Goal: Task Accomplishment & Management: Manage account settings

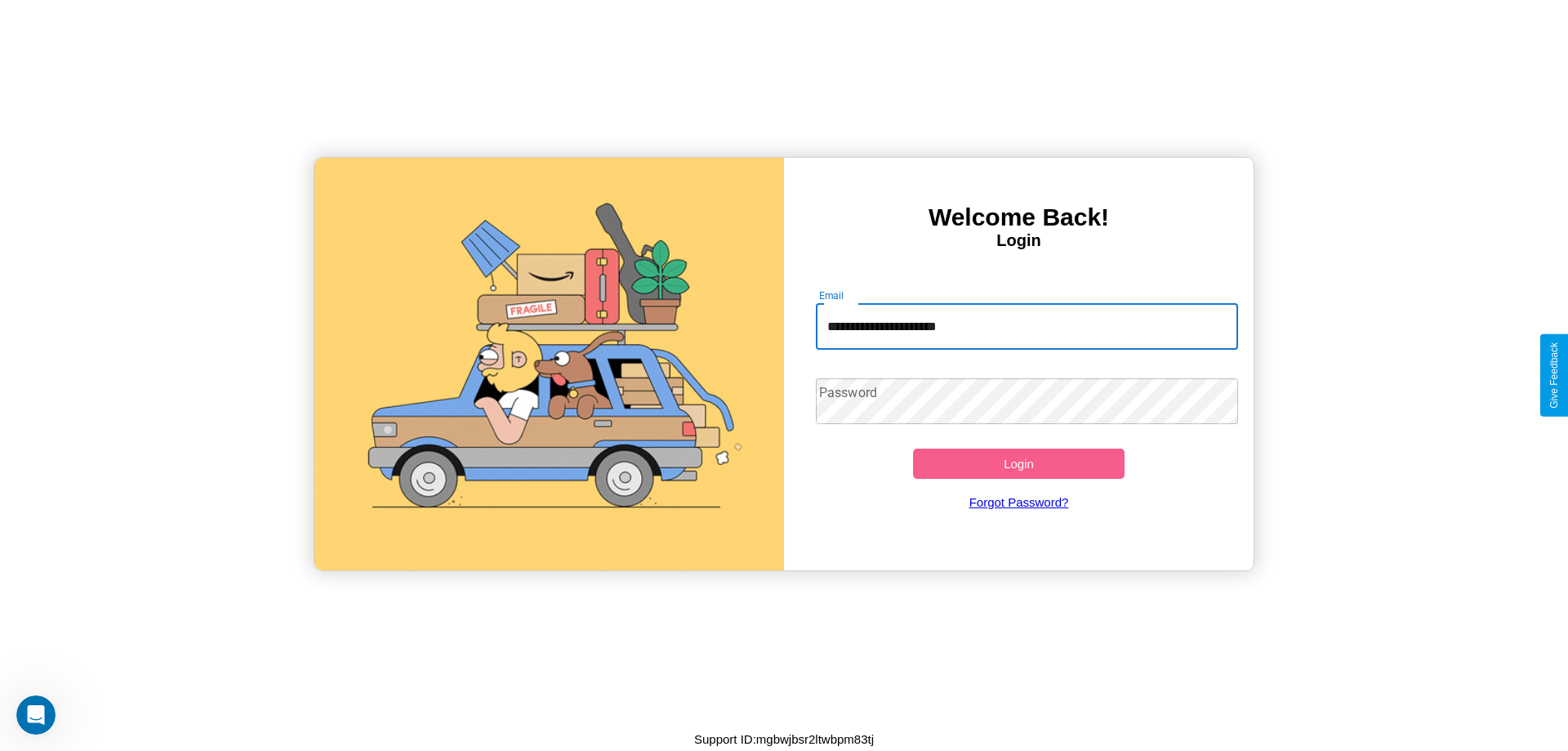
type input "**********"
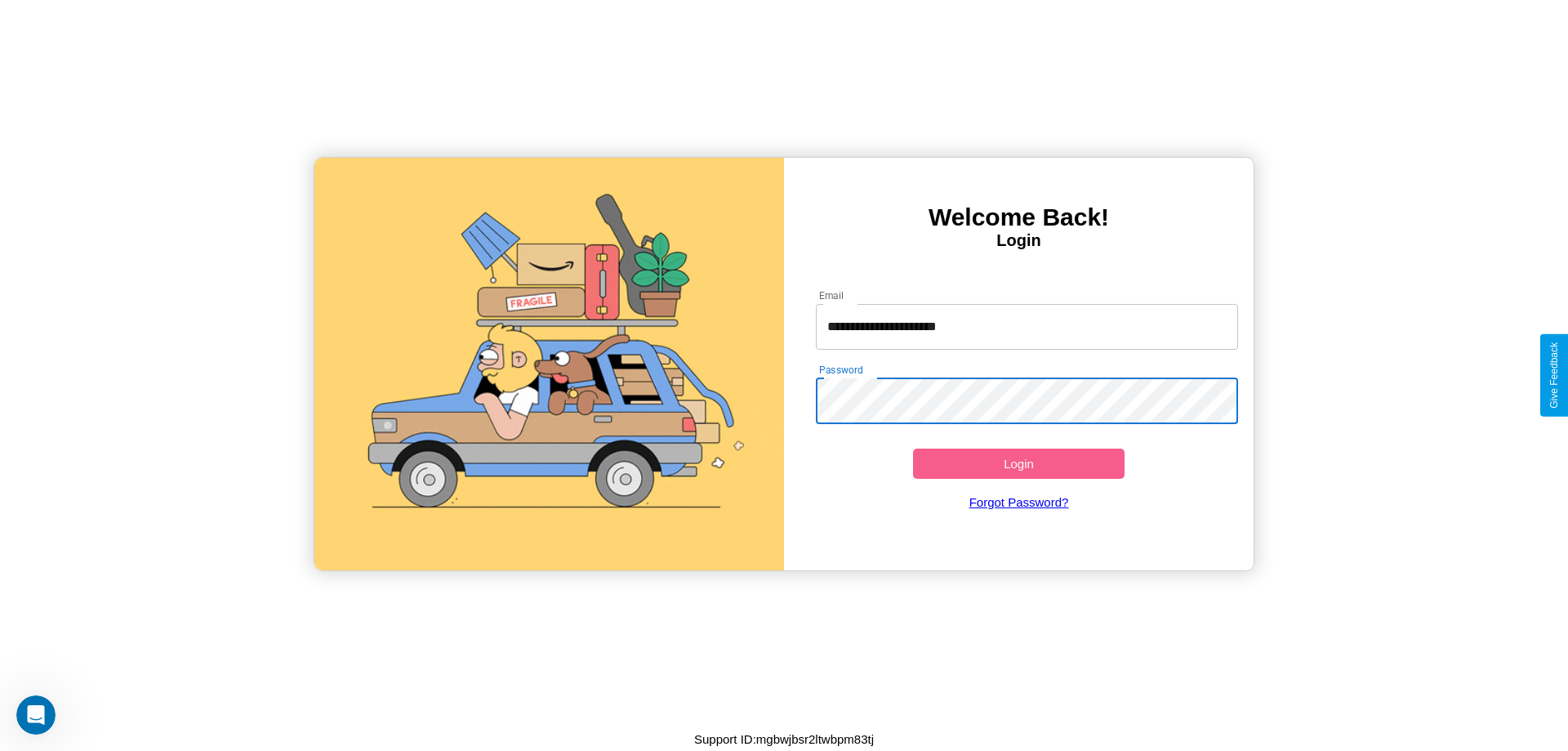
click at [1018, 463] on button "Login" at bounding box center [1019, 463] width 211 height 31
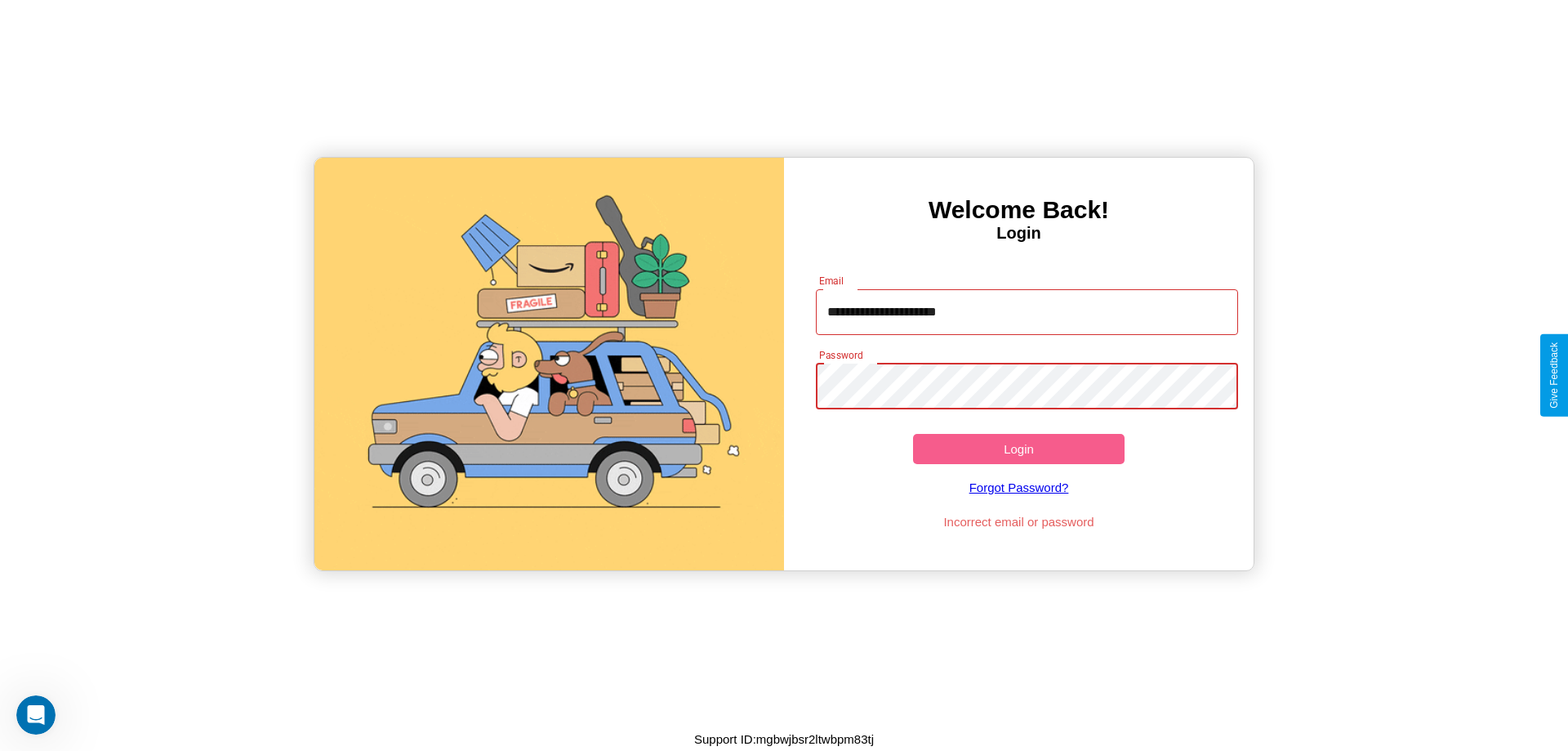
click at [1018, 448] on button "Login" at bounding box center [1019, 449] width 211 height 31
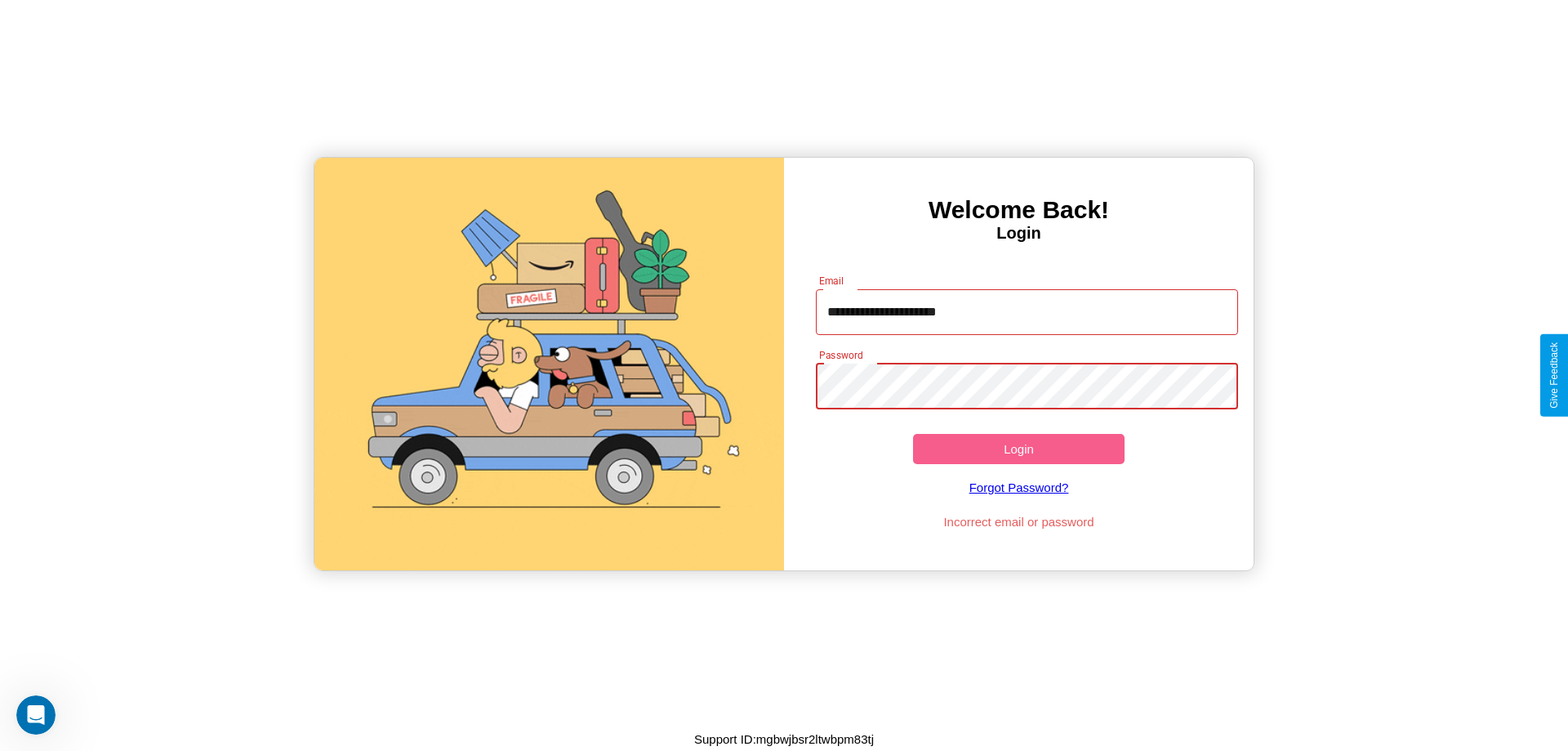
click at [1018, 448] on button "Login" at bounding box center [1019, 449] width 211 height 31
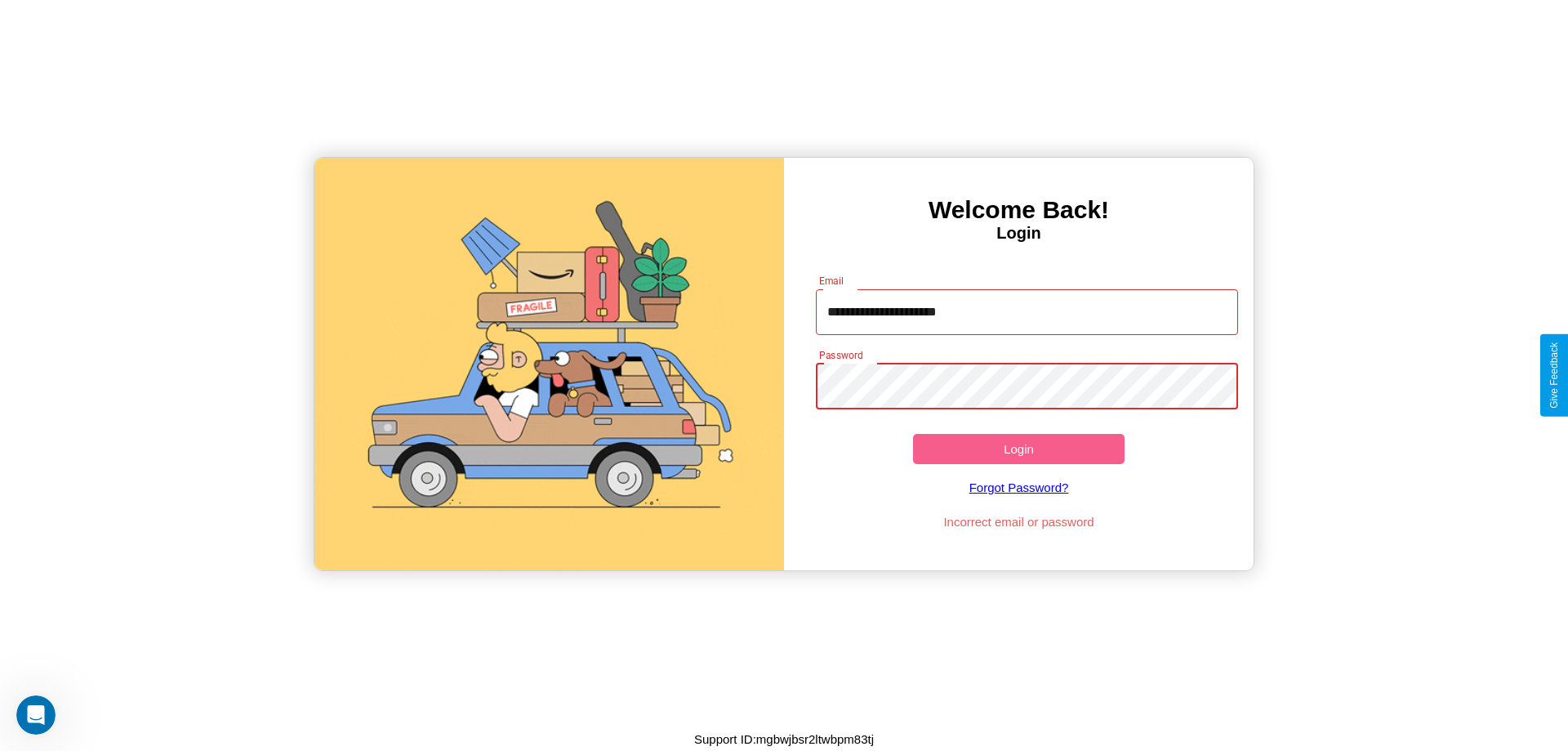
click at [1018, 448] on button "Login" at bounding box center [1019, 449] width 211 height 31
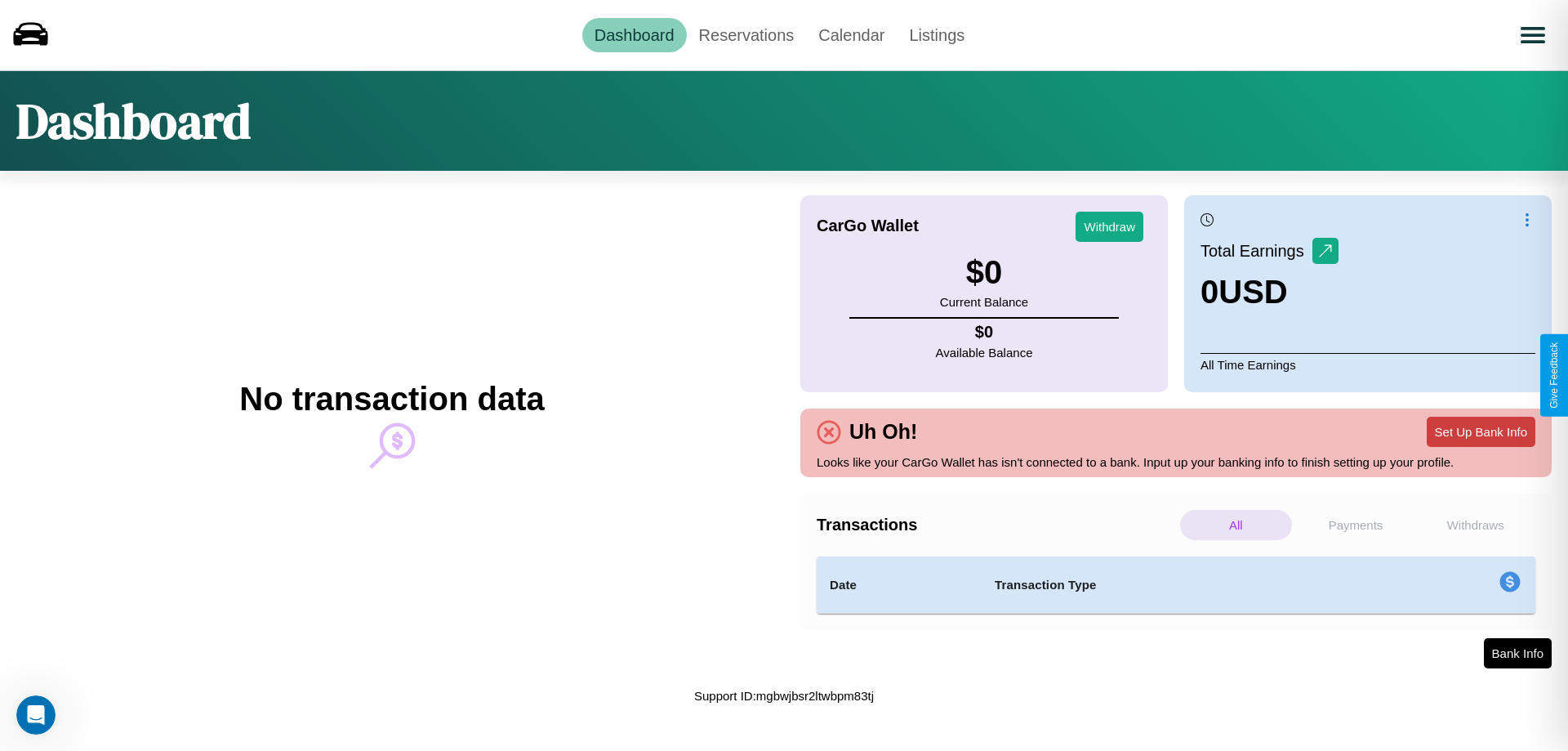
click at [1481, 431] on button "Set Up Bank Info" at bounding box center [1481, 431] width 109 height 31
